Goal: Transaction & Acquisition: Subscribe to service/newsletter

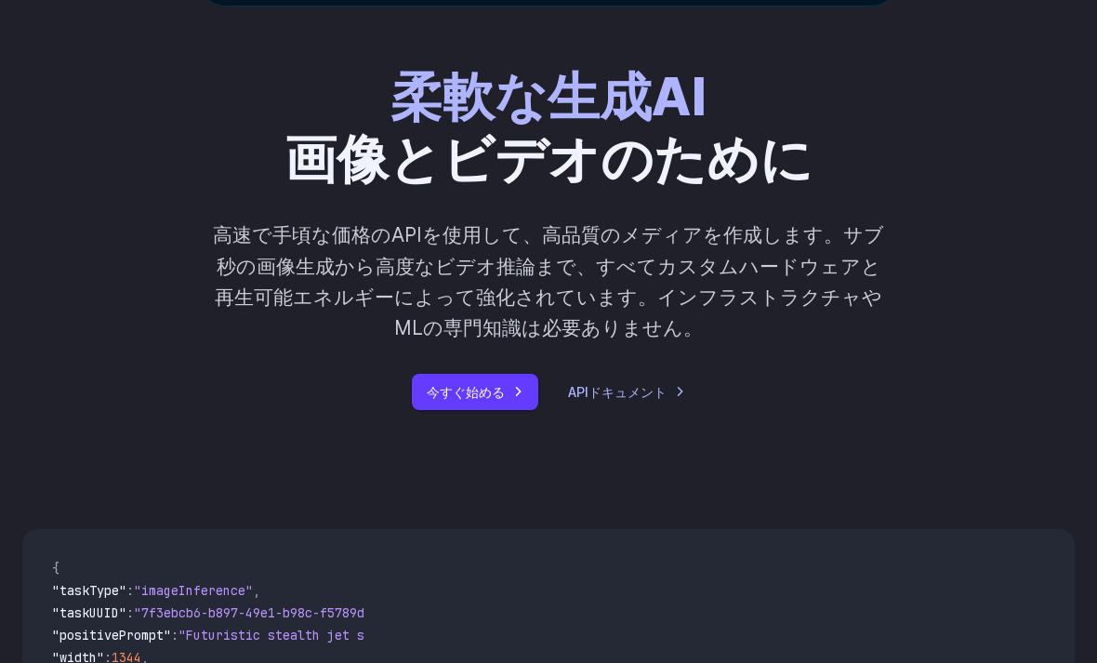
scroll to position [209, 0]
click at [512, 396] on link "今すぐ始める" at bounding box center [475, 393] width 126 height 36
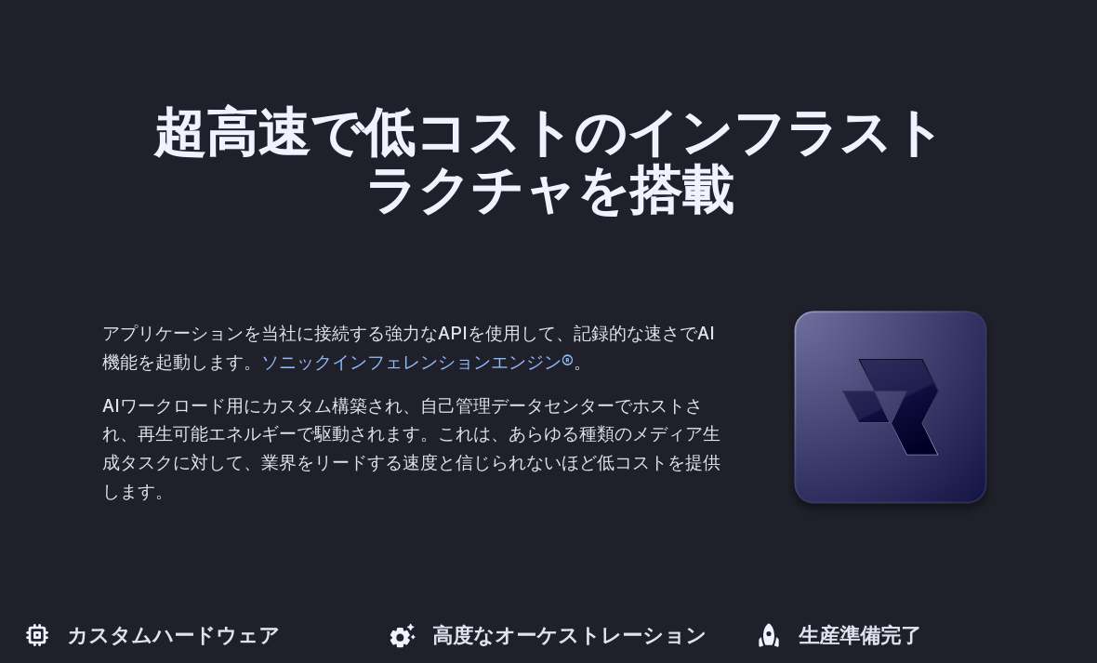
scroll to position [4954, 0]
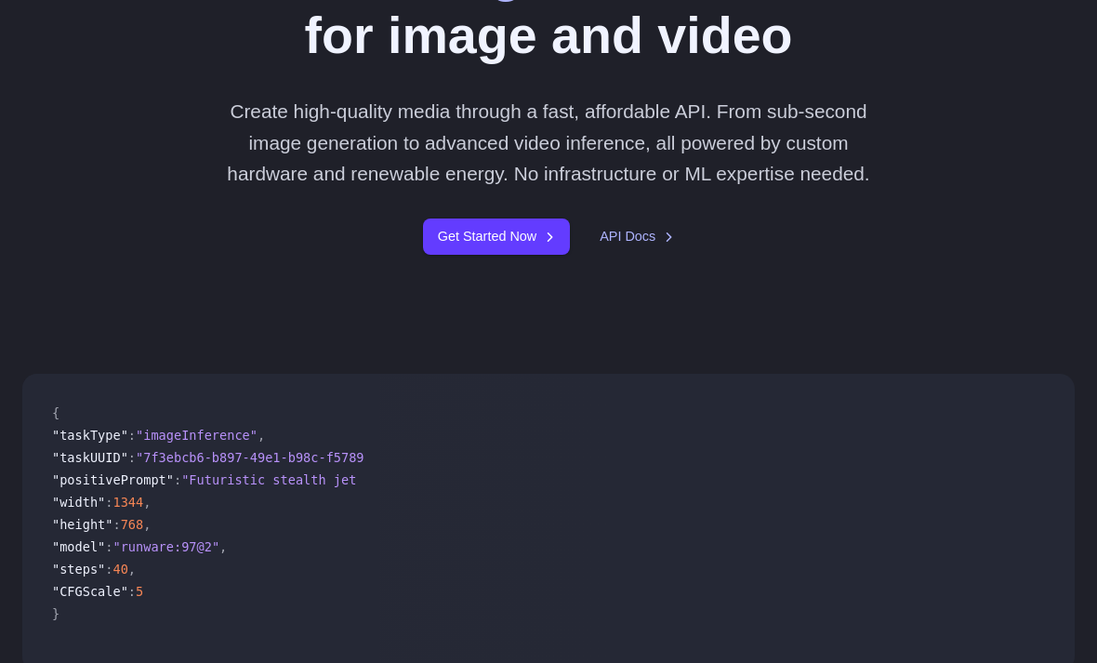
scroll to position [333, 0]
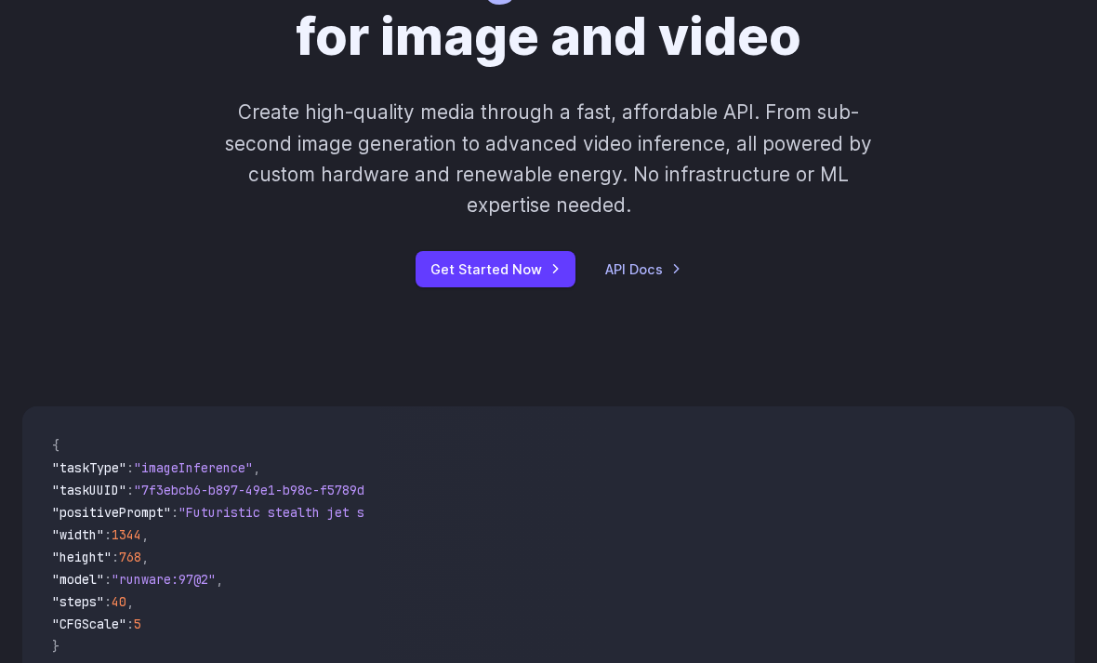
click at [665, 265] on link "API Docs" at bounding box center [643, 268] width 76 height 21
